Goal: Task Accomplishment & Management: Manage account settings

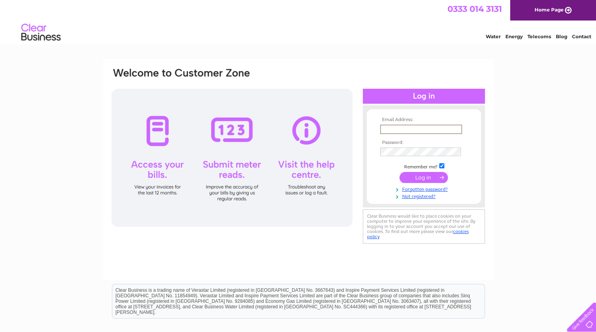
click at [417, 130] on input "text" at bounding box center [421, 129] width 82 height 9
paste input "accounting_uk@rhimagnesita.com"
type input "accounting_uk@rhimagnesita.com"
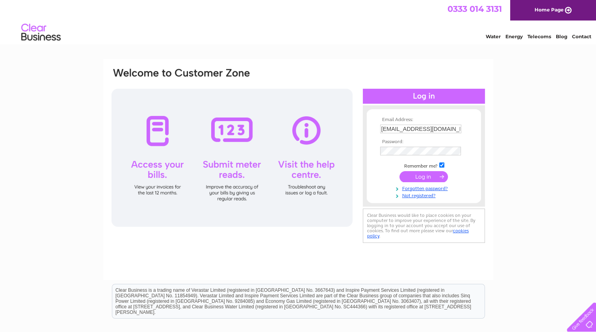
click at [421, 176] on input "submit" at bounding box center [424, 176] width 48 height 11
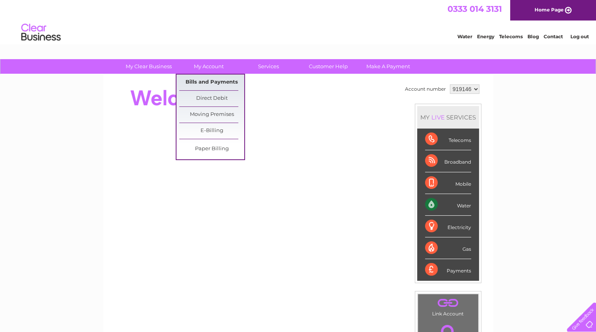
click at [211, 89] on link "Bills and Payments" at bounding box center [211, 83] width 65 height 16
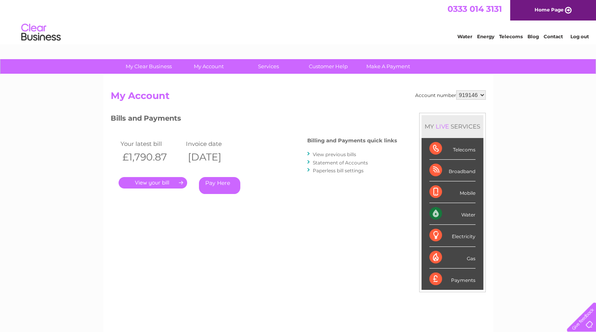
click at [162, 183] on link "." at bounding box center [153, 182] width 69 height 11
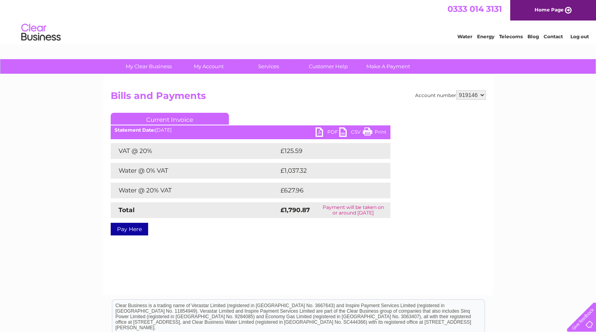
click at [317, 132] on link "PDF" at bounding box center [328, 132] width 24 height 11
